Goal: Use online tool/utility: Utilize a website feature to perform a specific function

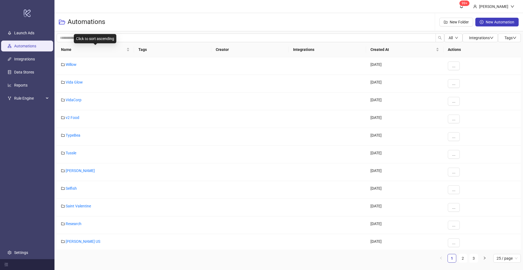
click at [66, 50] on span "Name" at bounding box center [93, 50] width 64 height 6
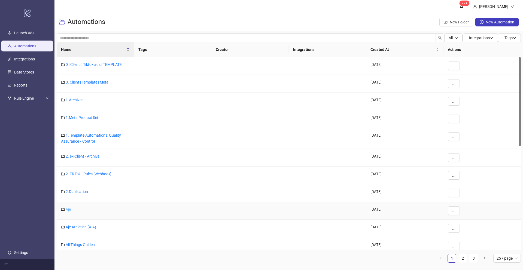
click at [69, 209] on link "Aje" at bounding box center [68, 209] width 5 height 4
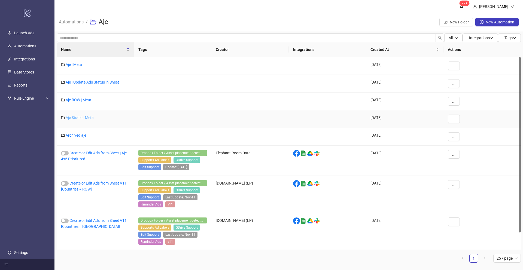
click at [81, 118] on link "Aje Studio | Meta" at bounding box center [80, 117] width 28 height 4
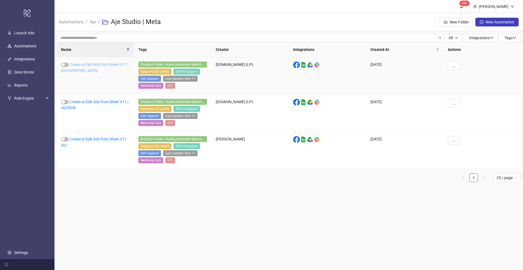
click at [85, 65] on link "Create or Edit Ads from Sheet V11 | [GEOGRAPHIC_DATA]" at bounding box center [94, 67] width 67 height 10
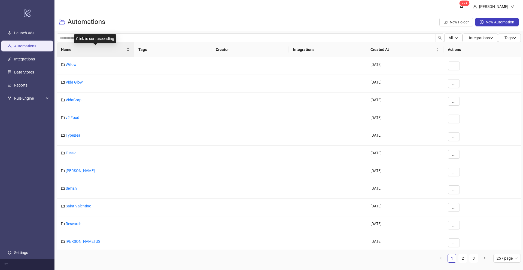
click at [65, 48] on span "Name" at bounding box center [93, 50] width 64 height 6
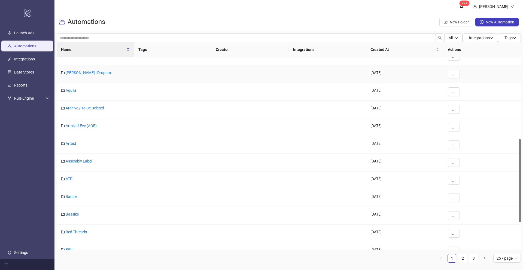
scroll to position [20, 0]
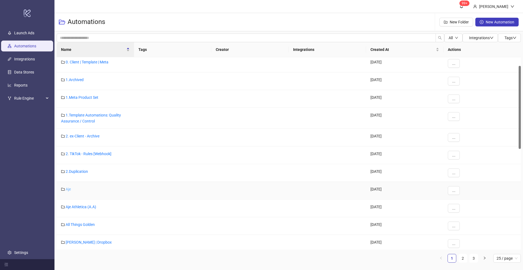
click at [69, 190] on link "Aje" at bounding box center [68, 189] width 5 height 4
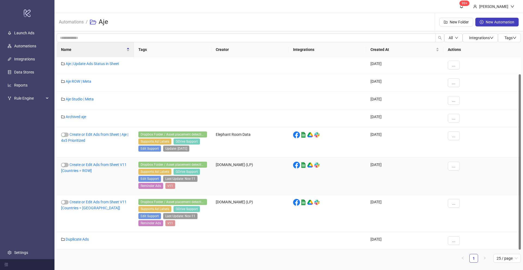
scroll to position [19, 0]
click at [76, 240] on link "Duplicate Ads" at bounding box center [77, 239] width 23 height 4
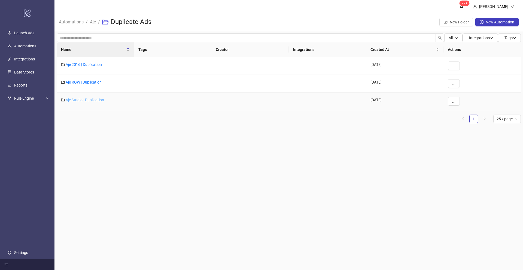
click at [85, 100] on link "Aje Studio | Duplication" at bounding box center [85, 100] width 38 height 4
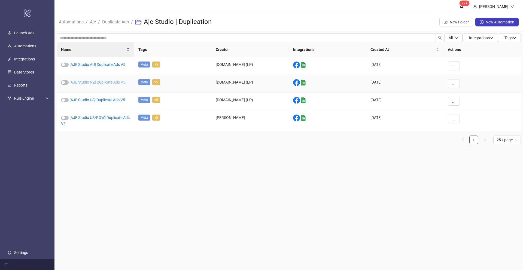
click at [92, 83] on link "[AJE Studio NZ] Duplicate Ads V5" at bounding box center [97, 82] width 56 height 4
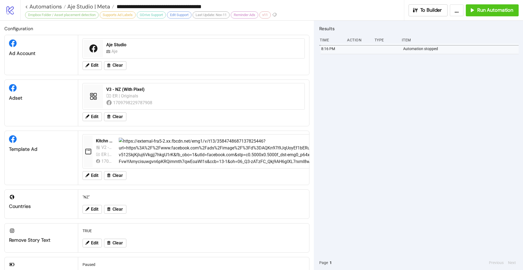
type input "**********"
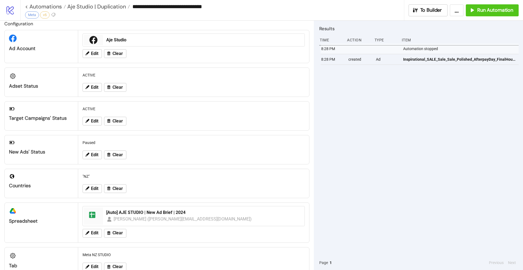
scroll to position [20, 0]
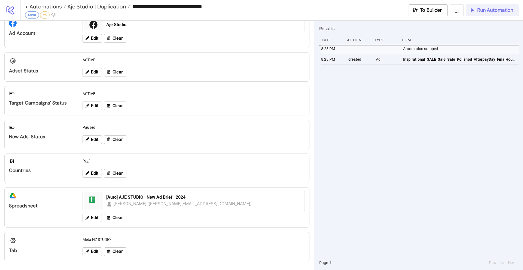
click at [490, 13] on span "Run Automation" at bounding box center [495, 10] width 36 height 6
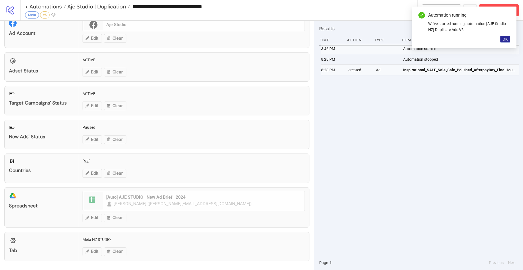
click at [506, 38] on span "OK" at bounding box center [504, 39] width 5 height 4
